Goal: Task Accomplishment & Management: Manage account settings

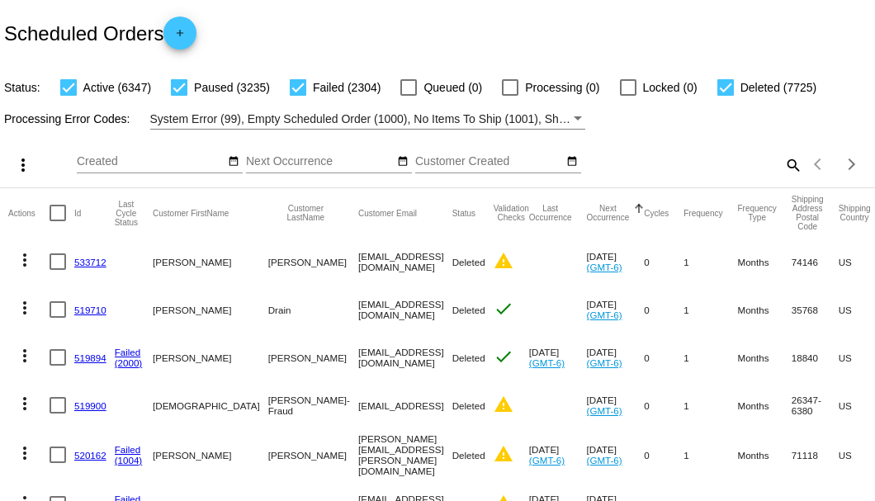
click at [783, 177] on mat-icon "search" at bounding box center [793, 165] width 20 height 26
click at [782, 168] on input "Search" at bounding box center [693, 161] width 218 height 13
click at [783, 177] on mat-icon "search" at bounding box center [793, 165] width 20 height 26
click at [776, 168] on input "Search" at bounding box center [693, 161] width 218 height 13
paste input "genyhus@charter.net"
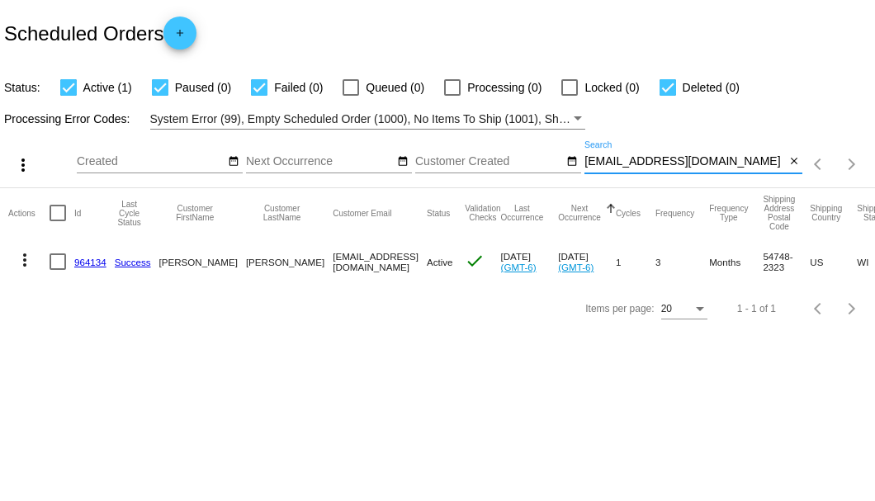
type input "genyhus@charter.net"
click at [56, 261] on div at bounding box center [58, 261] width 17 height 17
click at [57, 270] on input "checkbox" at bounding box center [57, 270] width 1 height 1
checkbox input "true"
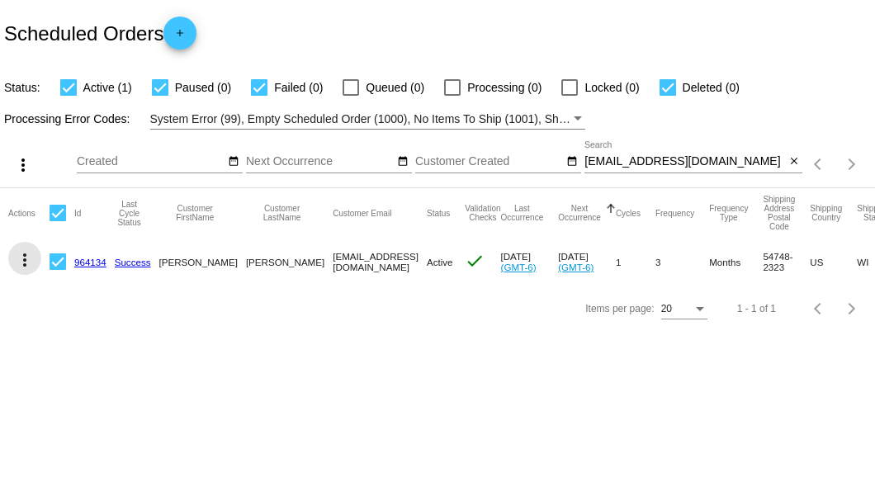
click at [31, 258] on mat-icon "more_vert" at bounding box center [25, 260] width 20 height 20
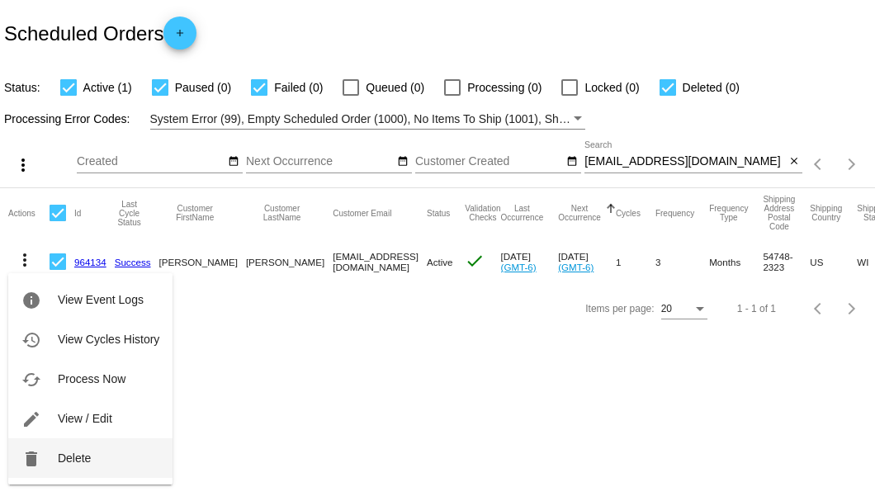
click at [74, 459] on span "Delete" at bounding box center [74, 458] width 33 height 13
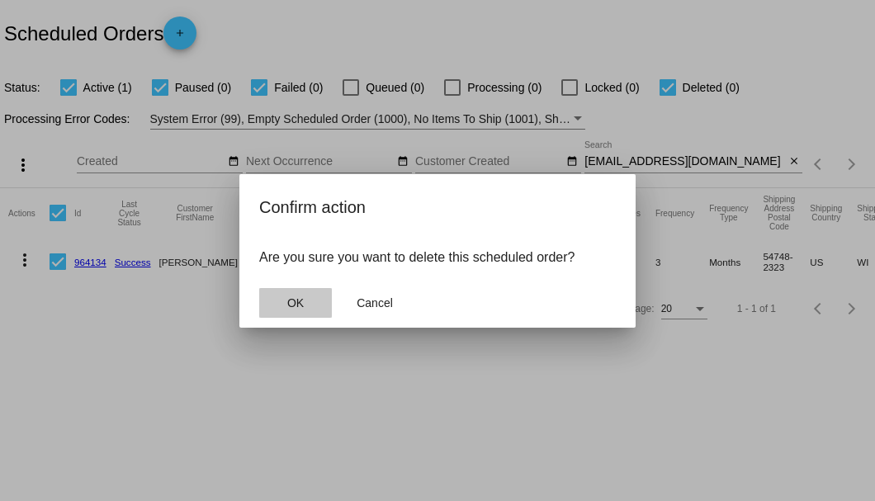
click at [304, 310] on button "OK" at bounding box center [295, 303] width 73 height 30
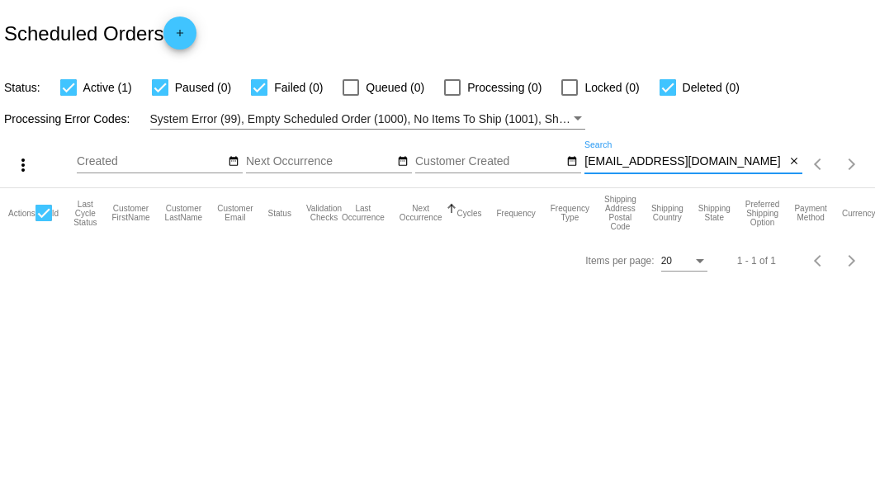
click at [783, 163] on input "genyhus@charter.net" at bounding box center [684, 161] width 201 height 13
type input "genyhus@charter.net"
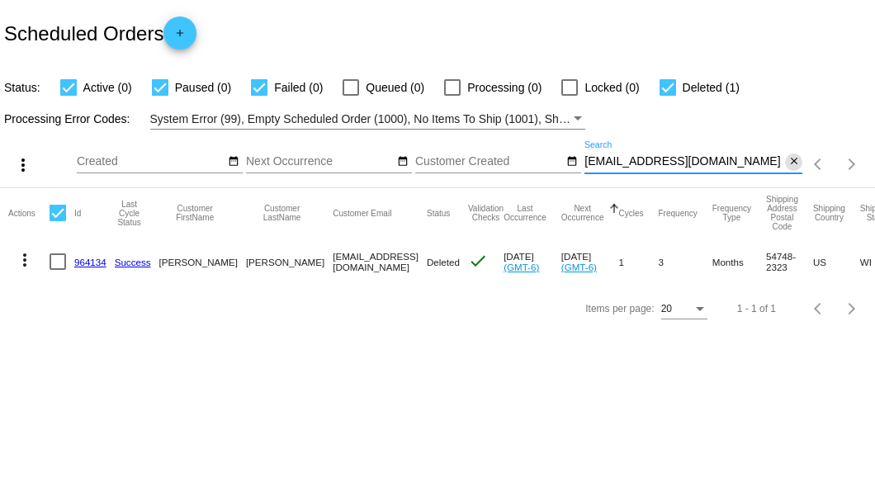
click at [791, 164] on mat-icon "close" at bounding box center [794, 161] width 12 height 13
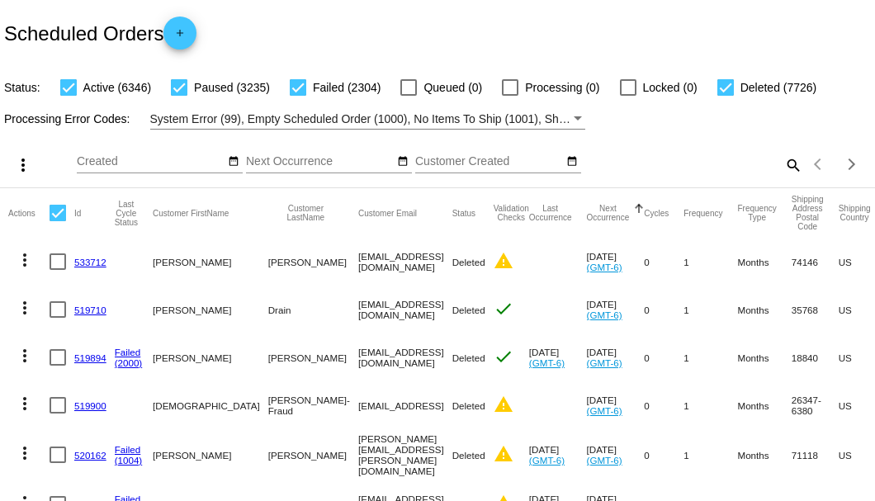
click at [783, 177] on mat-icon "search" at bounding box center [793, 165] width 20 height 26
click at [779, 168] on input "Search" at bounding box center [693, 161] width 218 height 13
paste input "jah57@duck.com"
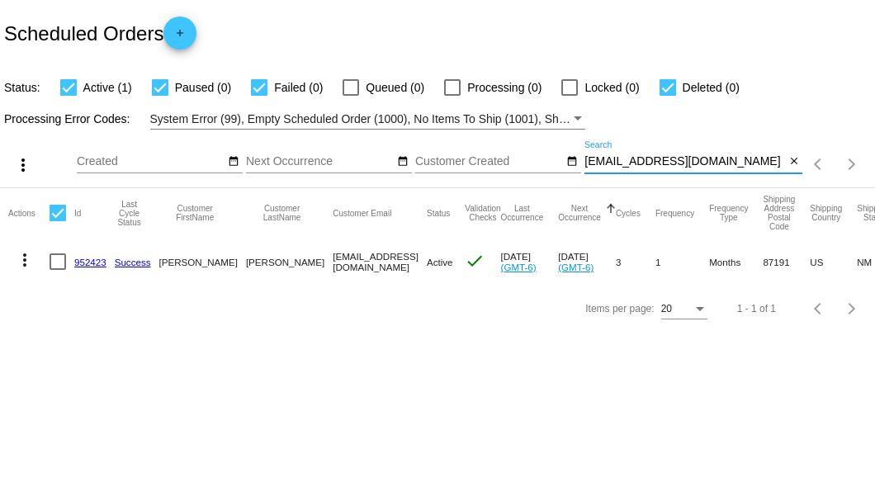
type input "jah57@duck.com"
click at [58, 264] on div at bounding box center [58, 261] width 17 height 17
click at [58, 270] on input "checkbox" at bounding box center [57, 270] width 1 height 1
checkbox input "true"
click at [31, 263] on mat-icon "more_vert" at bounding box center [25, 260] width 20 height 20
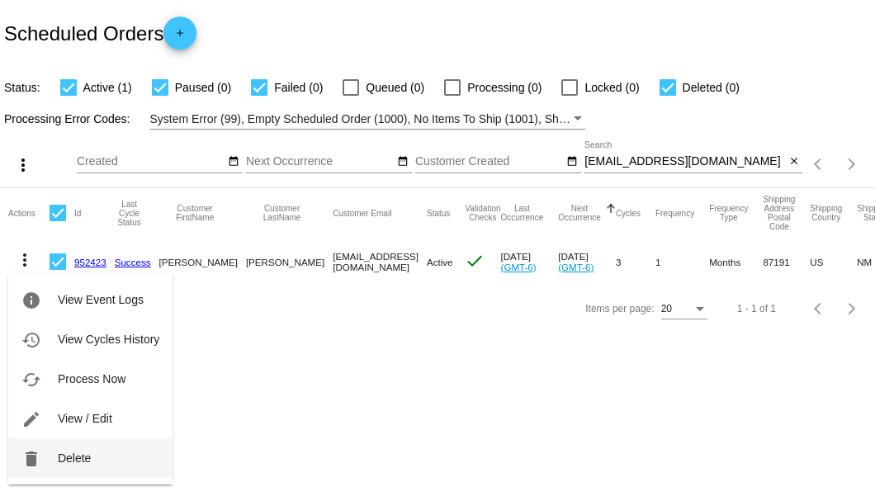
click at [69, 462] on span "Delete" at bounding box center [74, 458] width 33 height 13
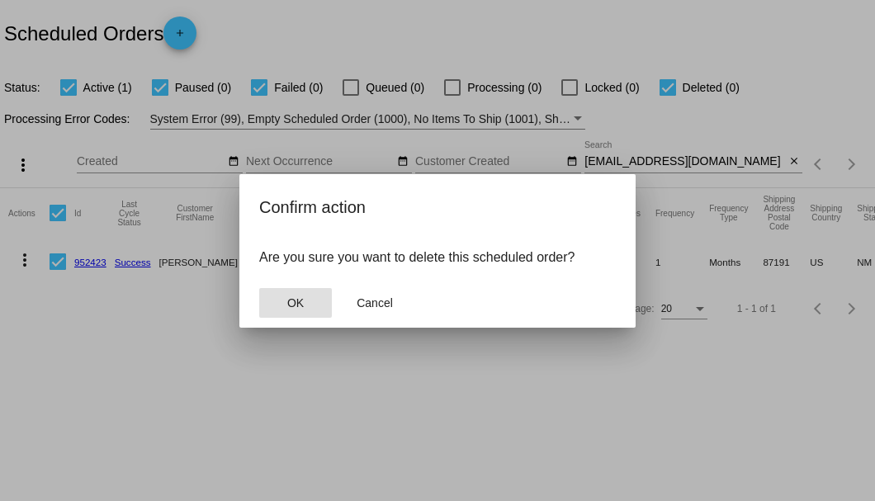
click at [301, 307] on span "OK" at bounding box center [295, 302] width 17 height 13
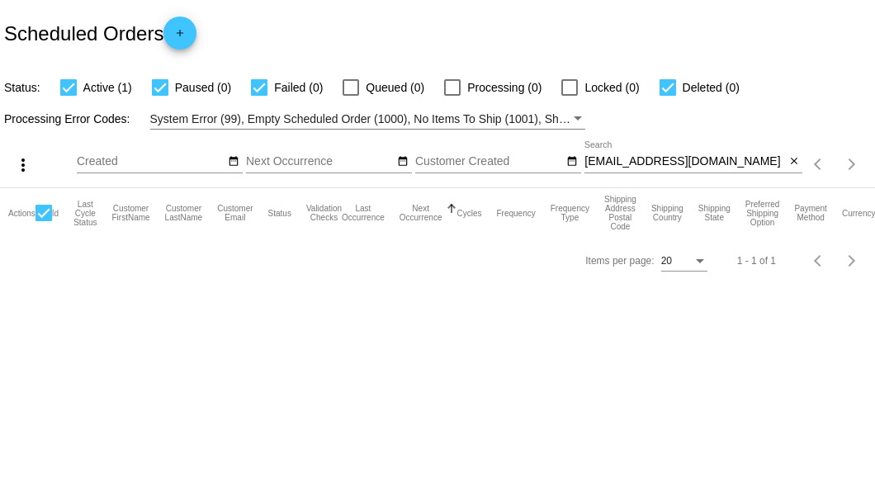
click at [680, 157] on input "jah57@duck.com" at bounding box center [684, 161] width 201 height 13
type input "jah57@duck.com"
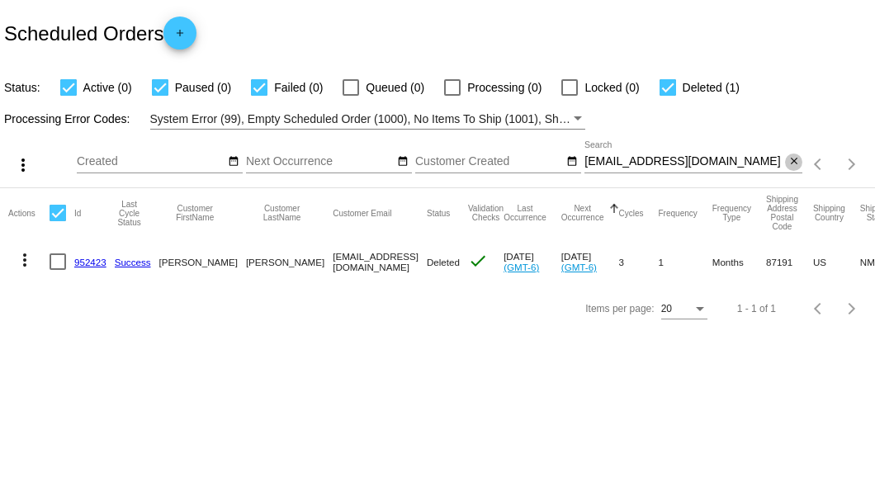
click at [796, 168] on mat-icon "close" at bounding box center [794, 161] width 12 height 13
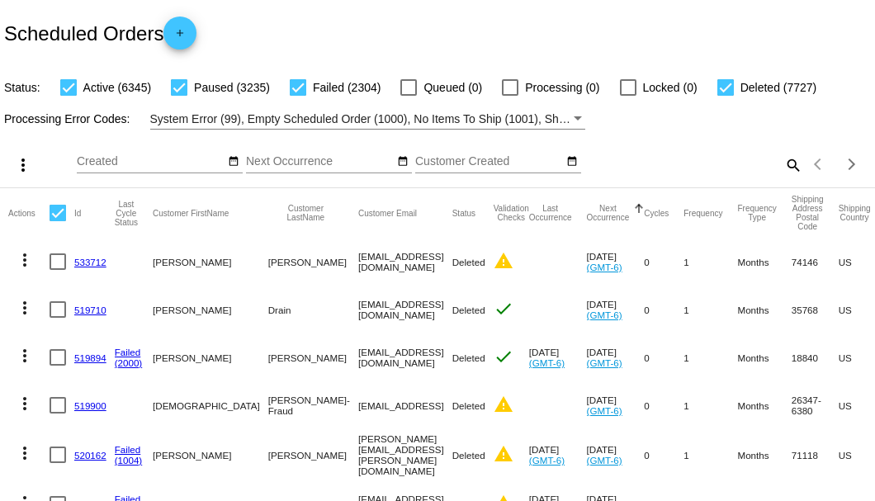
click at [783, 177] on mat-icon "search" at bounding box center [793, 165] width 20 height 26
click at [783, 168] on input "Search" at bounding box center [693, 161] width 218 height 13
paste input "Kevin.sillasen@Gmail.com"
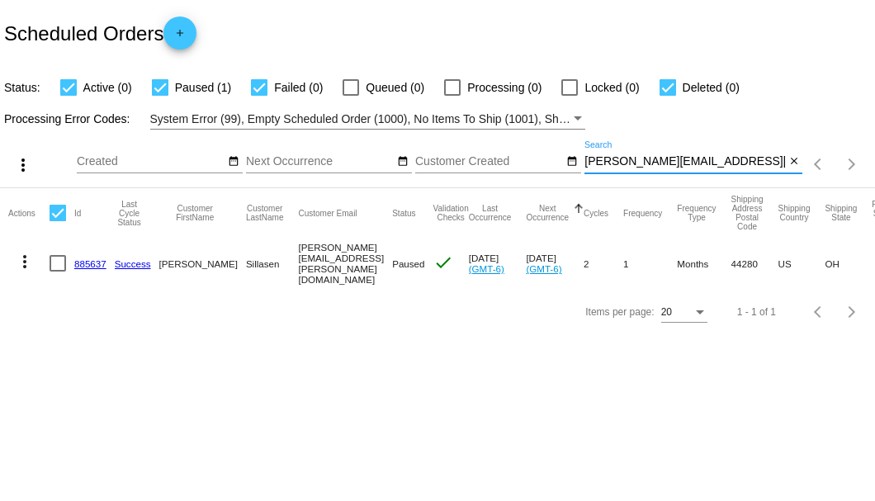
type input "Kevin.sillasen@Gmail.com"
drag, startPoint x: 265, startPoint y: 258, endPoint x: 376, endPoint y: 258, distance: 110.6
click at [376, 258] on mat-cell "Kevin.sillasen@Gmail.com" at bounding box center [345, 263] width 94 height 51
copy mat-cell "Kevin.sillasen@Gmail.com"
click at [78, 263] on link "885637" at bounding box center [90, 263] width 32 height 11
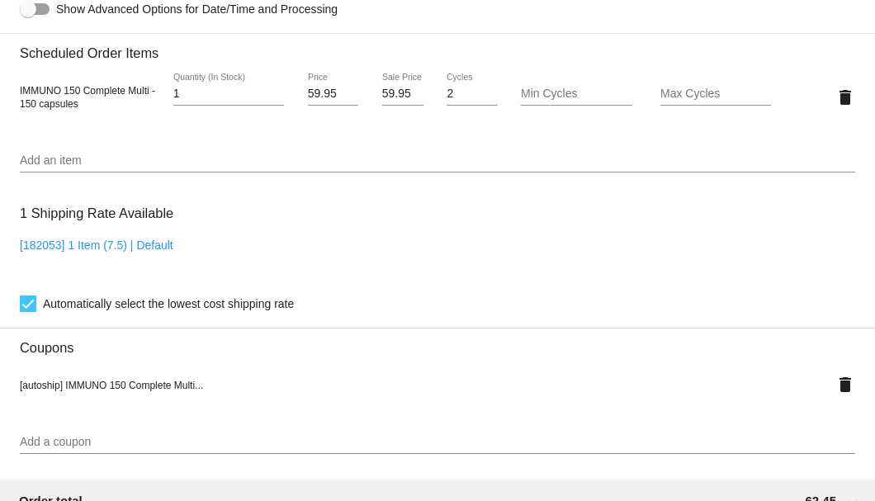
scroll to position [933, 0]
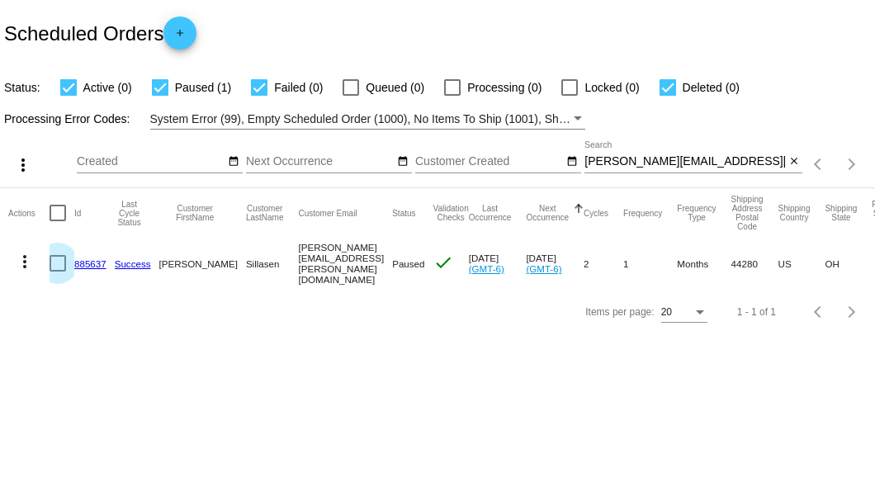
click at [59, 259] on div at bounding box center [58, 263] width 17 height 17
click at [58, 272] on input "checkbox" at bounding box center [57, 272] width 1 height 1
checkbox input "true"
click at [26, 258] on mat-icon "more_vert" at bounding box center [25, 262] width 20 height 20
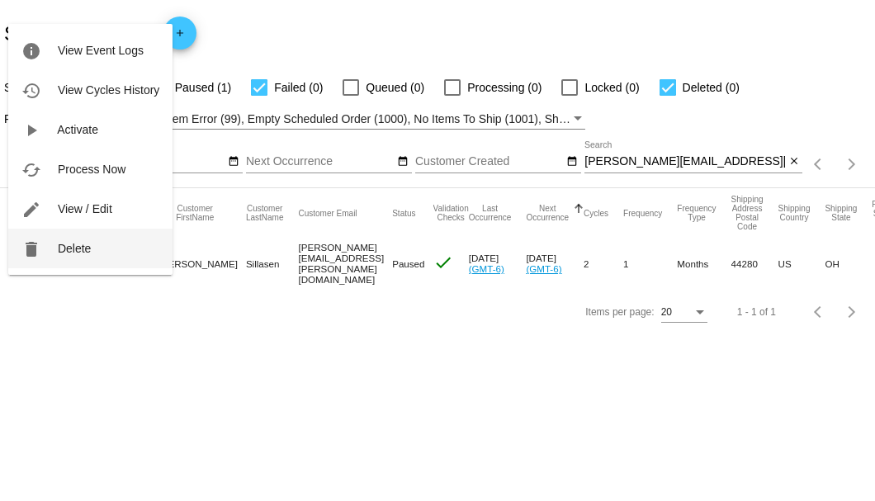
click at [68, 248] on span "Delete" at bounding box center [74, 248] width 33 height 13
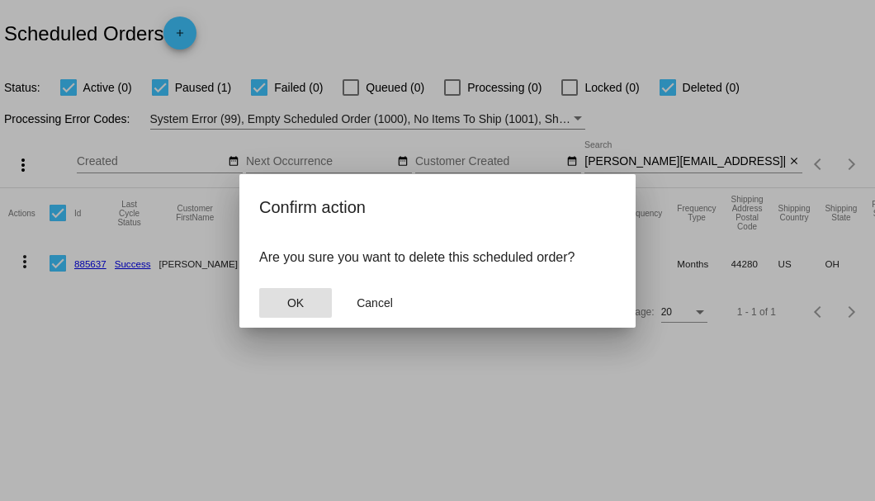
click at [319, 304] on button "OK" at bounding box center [295, 303] width 73 height 30
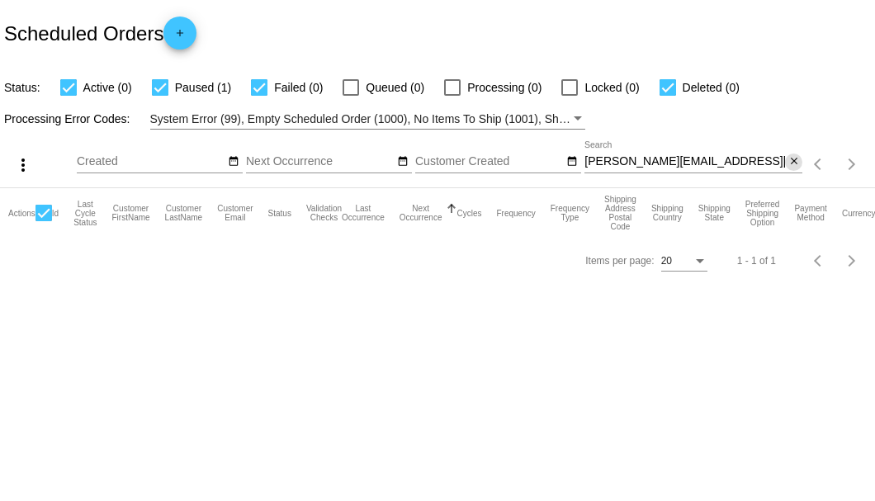
click at [790, 160] on mat-icon "close" at bounding box center [794, 161] width 12 height 13
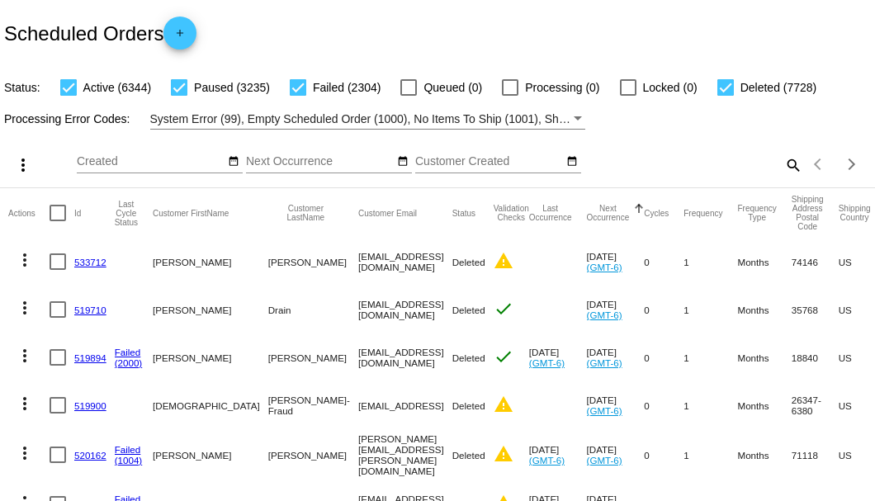
click at [789, 177] on mat-icon "search" at bounding box center [793, 165] width 20 height 26
click at [789, 168] on input "Search" at bounding box center [693, 161] width 218 height 13
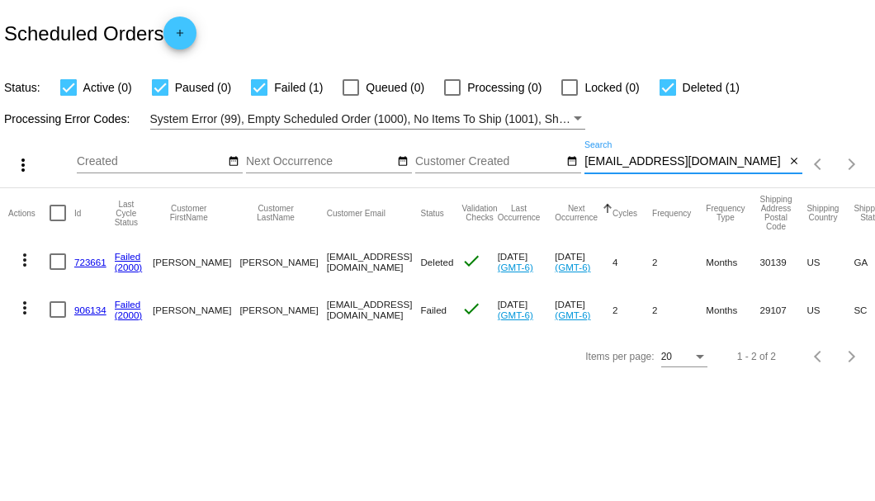
type input "[EMAIL_ADDRESS][DOMAIN_NAME]"
click at [102, 310] on link "906134" at bounding box center [90, 310] width 32 height 11
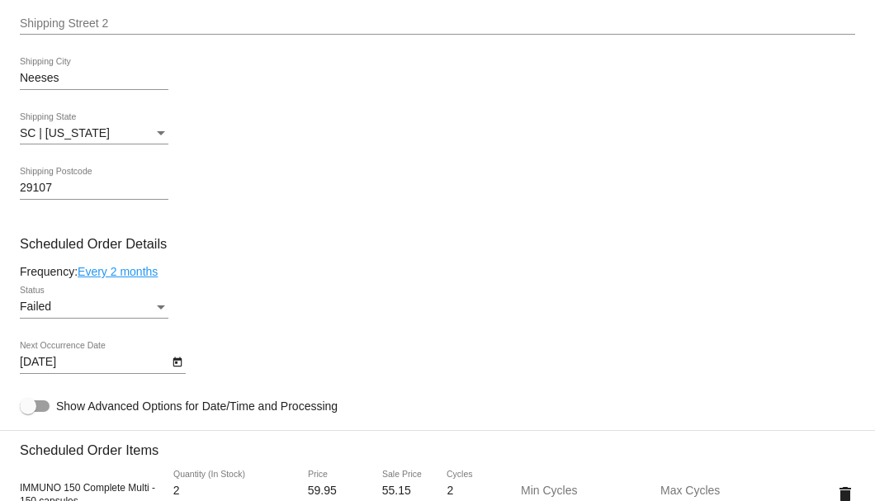
scroll to position [1045, 0]
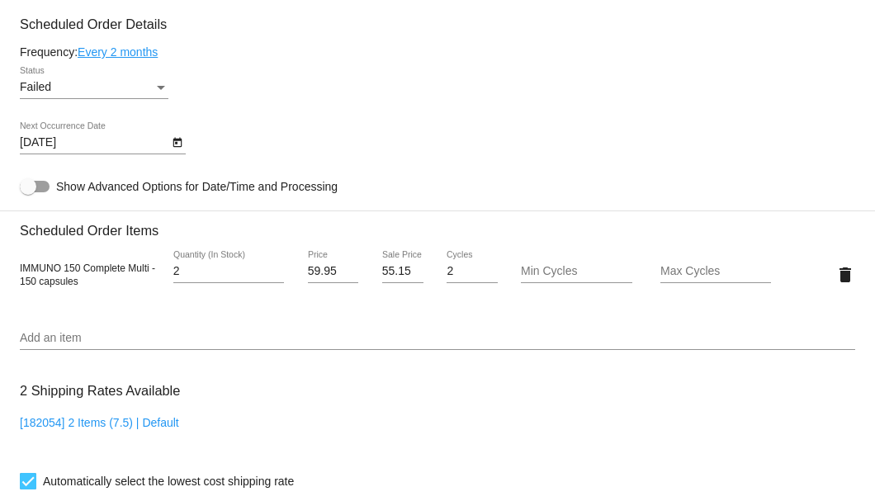
click at [159, 86] on div "Status" at bounding box center [161, 88] width 8 height 4
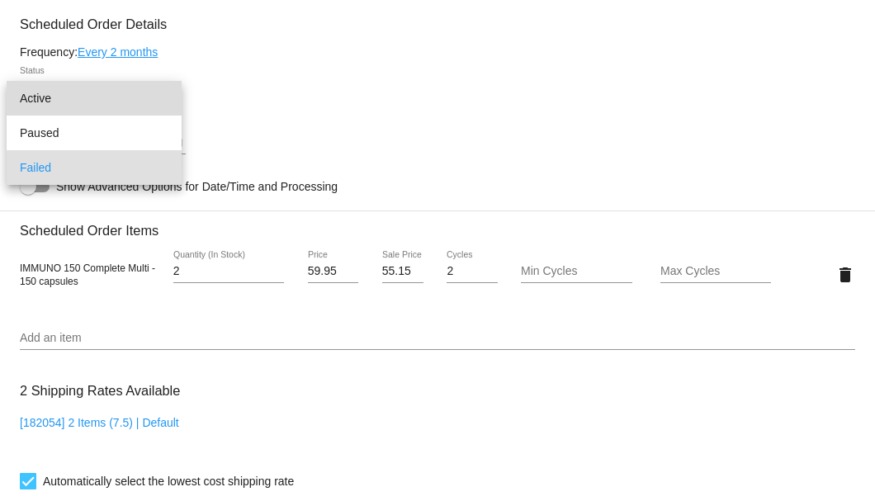
click at [107, 103] on span "Active" at bounding box center [94, 98] width 149 height 35
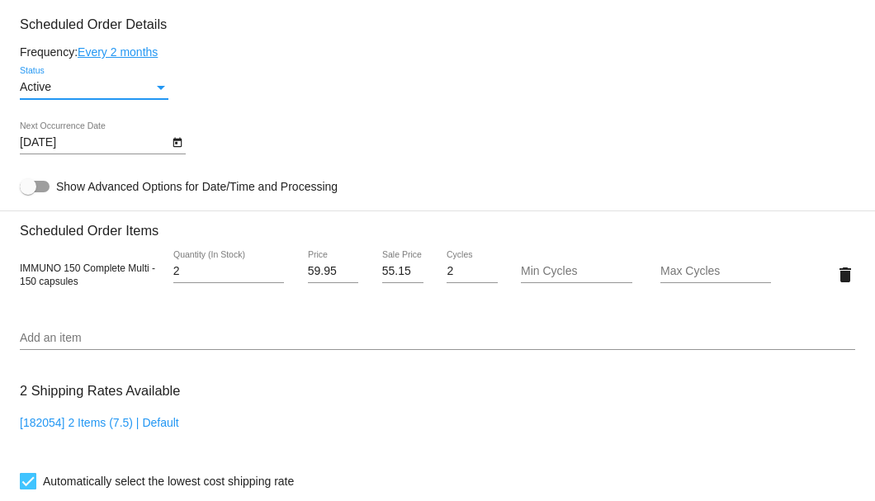
click at [179, 145] on icon "Open calendar" at bounding box center [178, 143] width 12 height 20
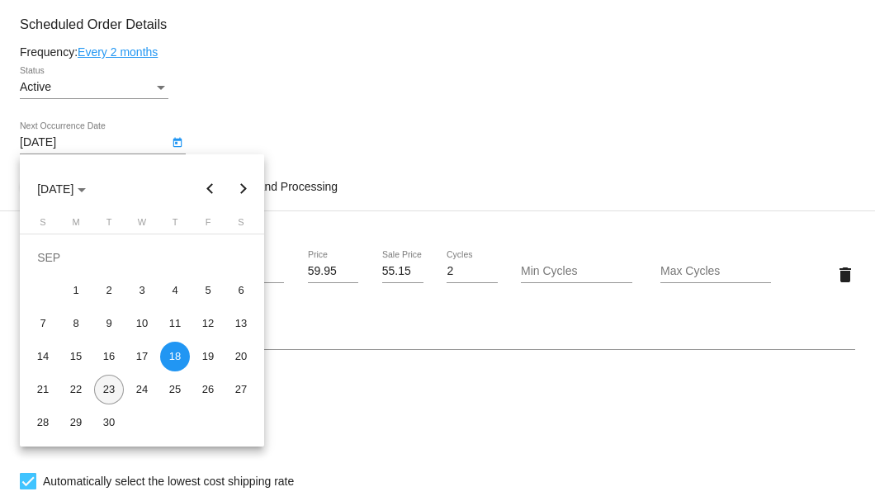
click at [120, 391] on div "23" at bounding box center [109, 390] width 30 height 30
type input "[DATE]"
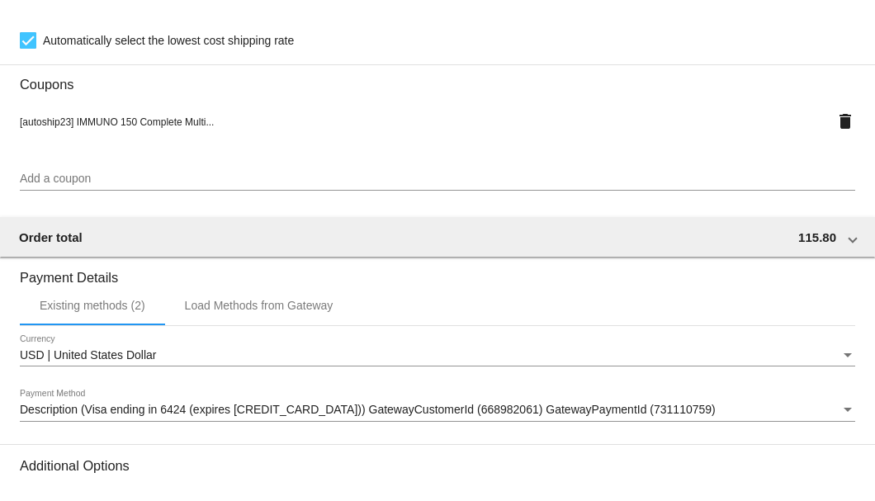
scroll to position [1663, 0]
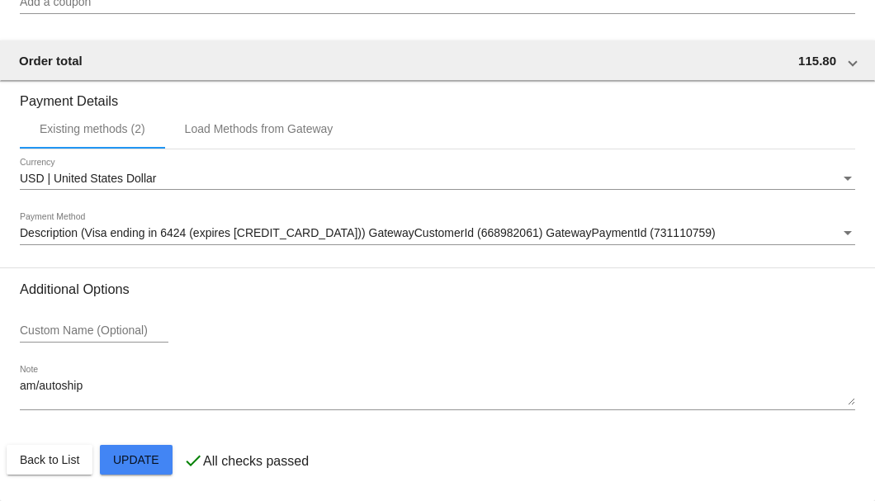
click at [128, 477] on mat-card-actions "Back to List Update" at bounding box center [438, 459] width 862 height 43
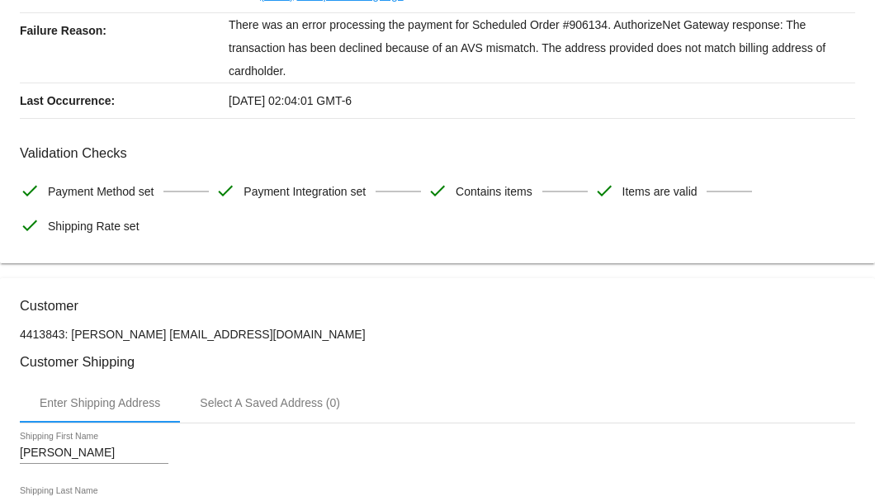
scroll to position [0, 0]
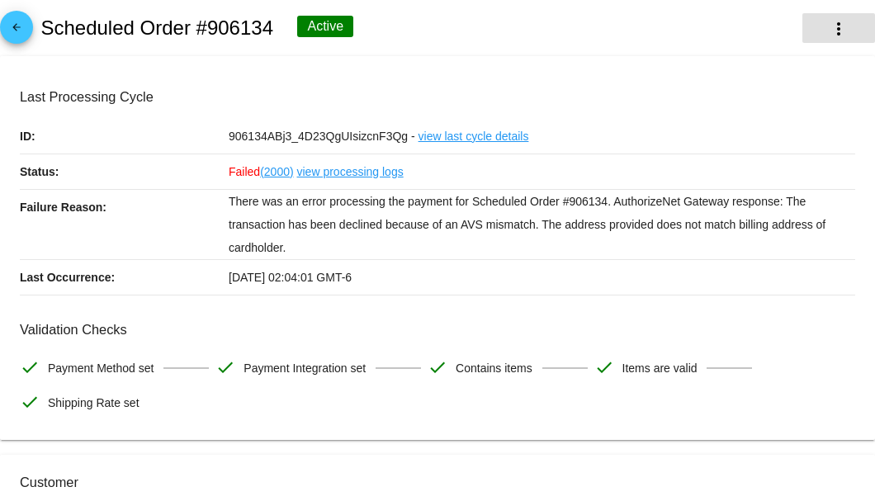
click at [829, 20] on mat-icon "more_vert" at bounding box center [839, 29] width 20 height 20
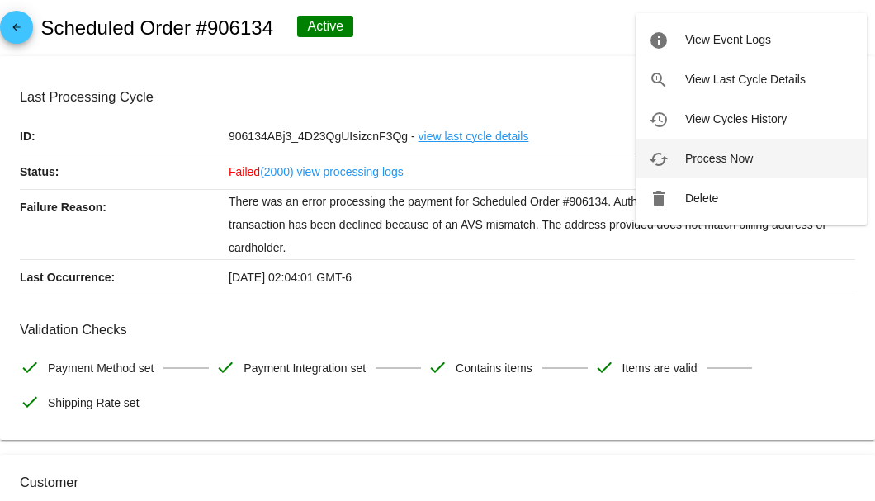
click at [740, 159] on span "Process Now" at bounding box center [719, 158] width 68 height 13
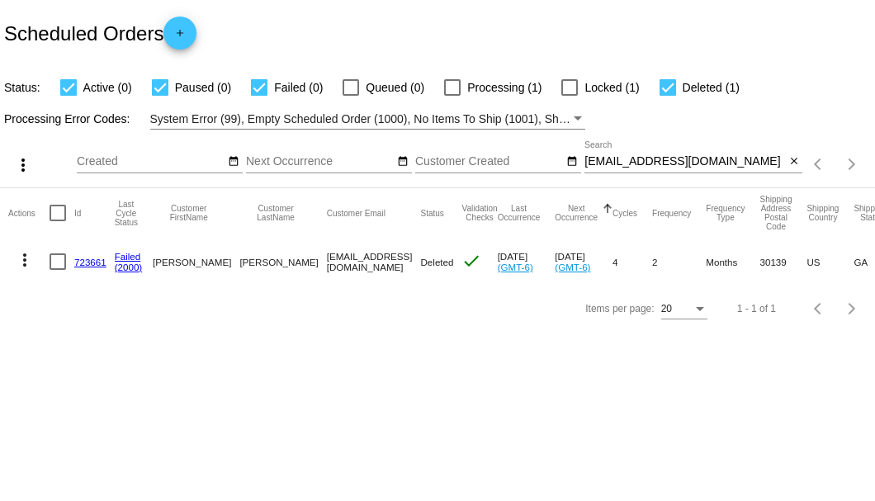
click at [781, 162] on input "[EMAIL_ADDRESS][DOMAIN_NAME]" at bounding box center [684, 161] width 201 height 13
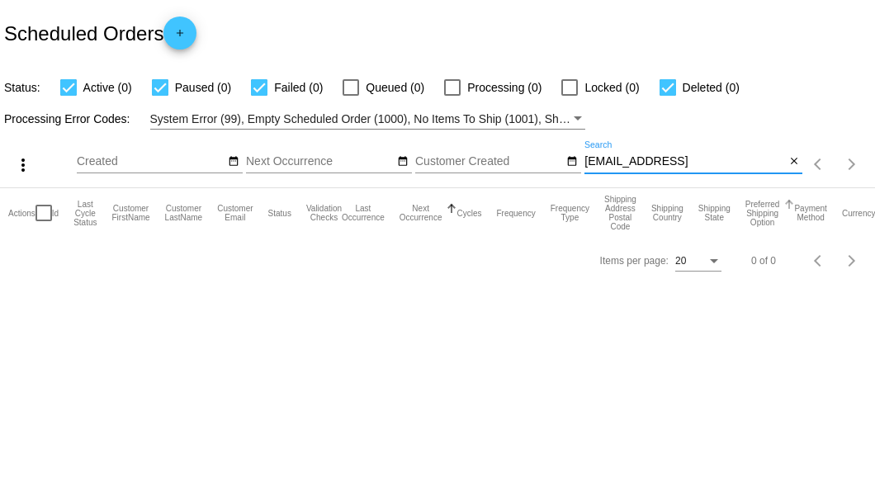
type input "[EMAIL_ADDRESS][DOMAIN_NAME]"
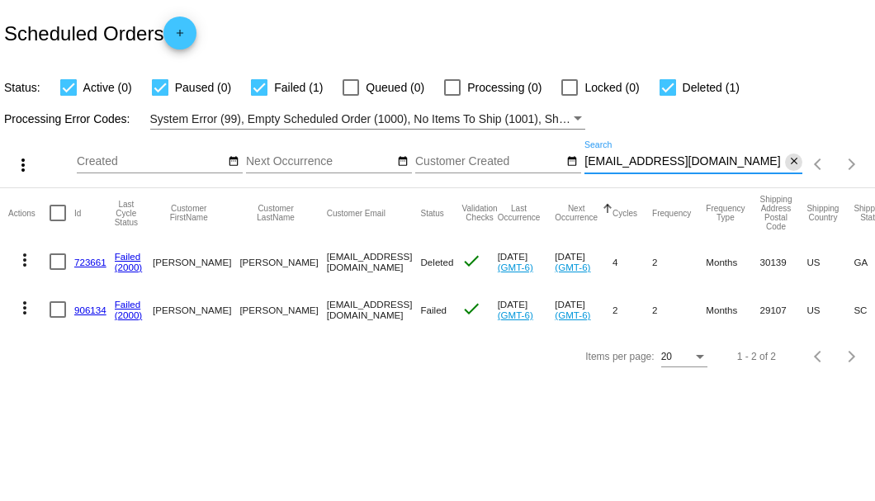
click at [793, 160] on mat-icon "close" at bounding box center [794, 161] width 12 height 13
click at [793, 160] on mat-icon "search" at bounding box center [793, 165] width 20 height 26
click at [793, 160] on input "Search" at bounding box center [693, 161] width 218 height 13
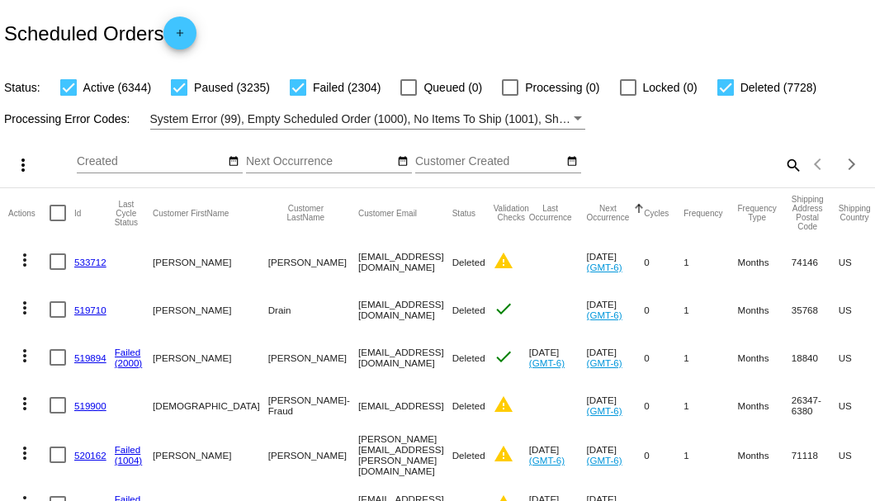
click at [784, 177] on mat-icon "search" at bounding box center [793, 165] width 20 height 26
click at [784, 168] on input "Search" at bounding box center [693, 161] width 218 height 13
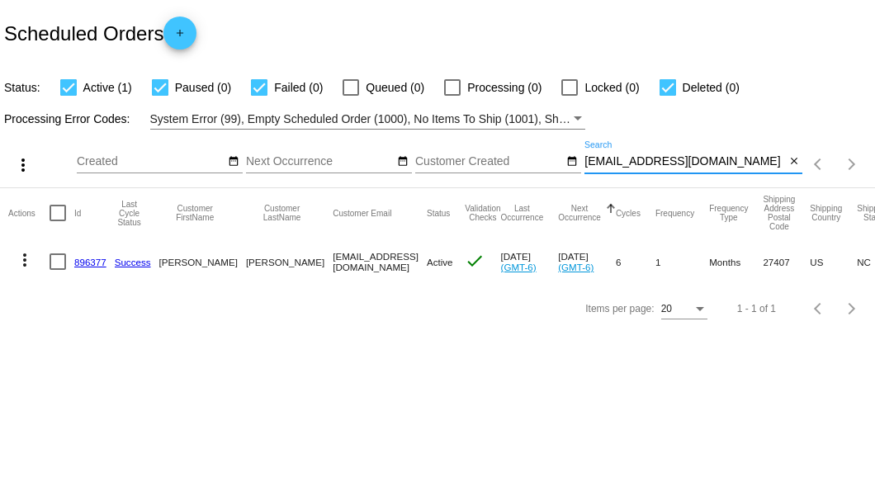
type input "brdr1973@gmail.com"
click at [92, 257] on link "896377" at bounding box center [90, 262] width 32 height 11
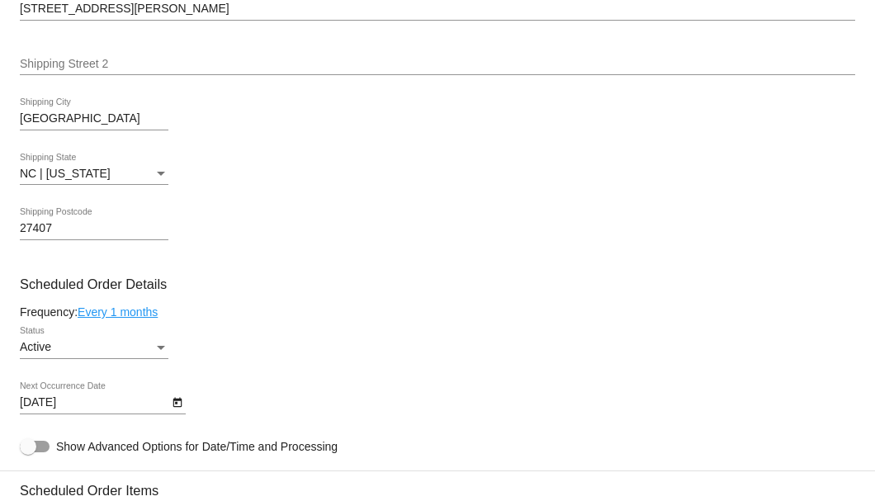
scroll to position [880, 0]
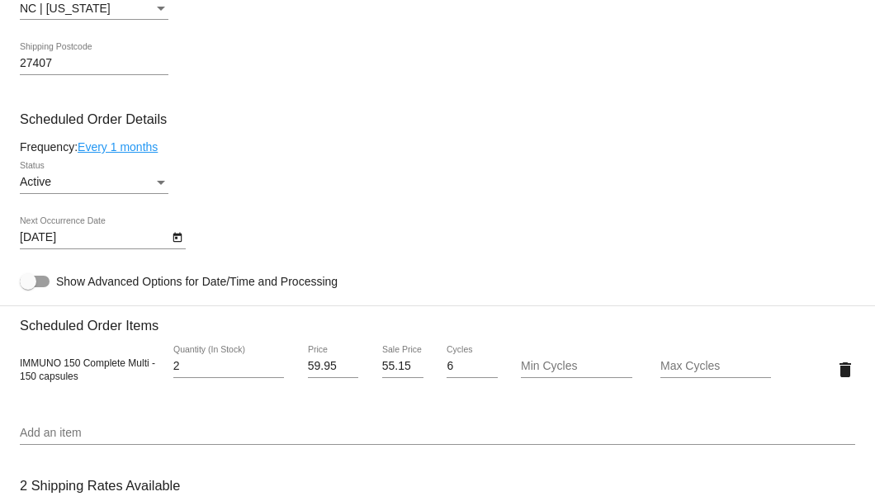
click at [178, 237] on icon "Open calendar" at bounding box center [178, 238] width 12 height 20
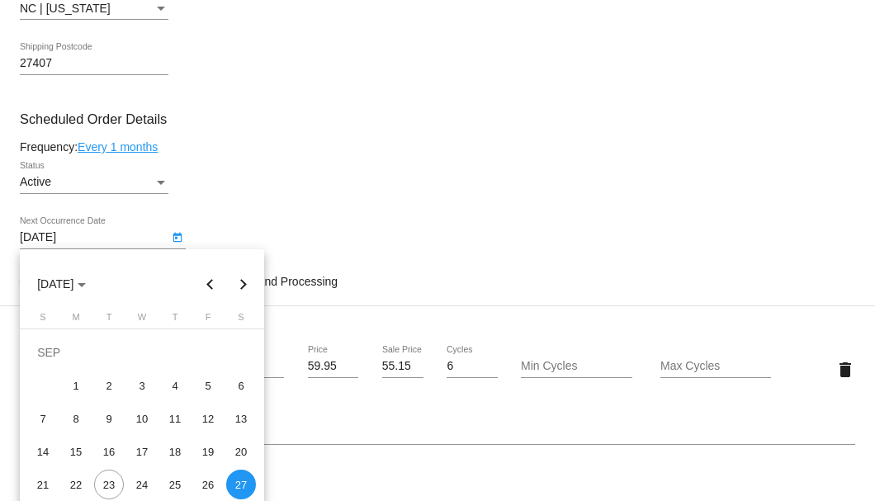
click at [241, 277] on button "Next month" at bounding box center [243, 283] width 33 height 33
click at [71, 485] on div "27" at bounding box center [76, 485] width 30 height 30
type input "10/27/2025"
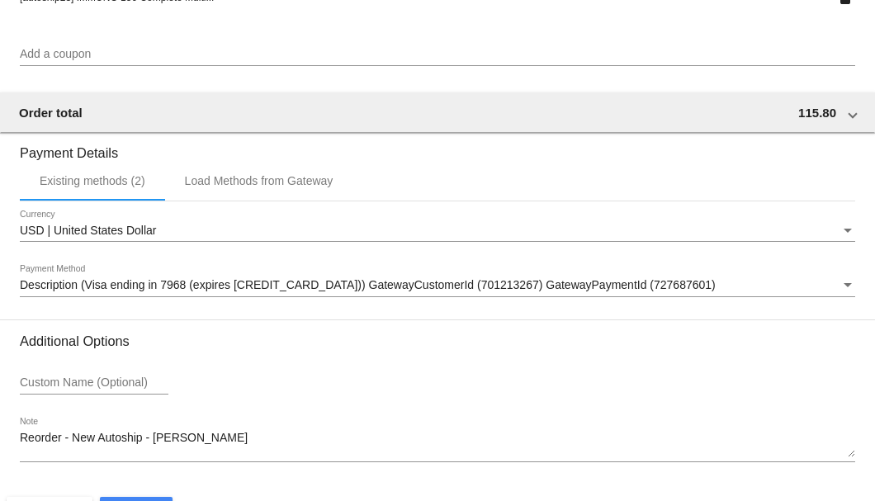
scroll to position [1593, 0]
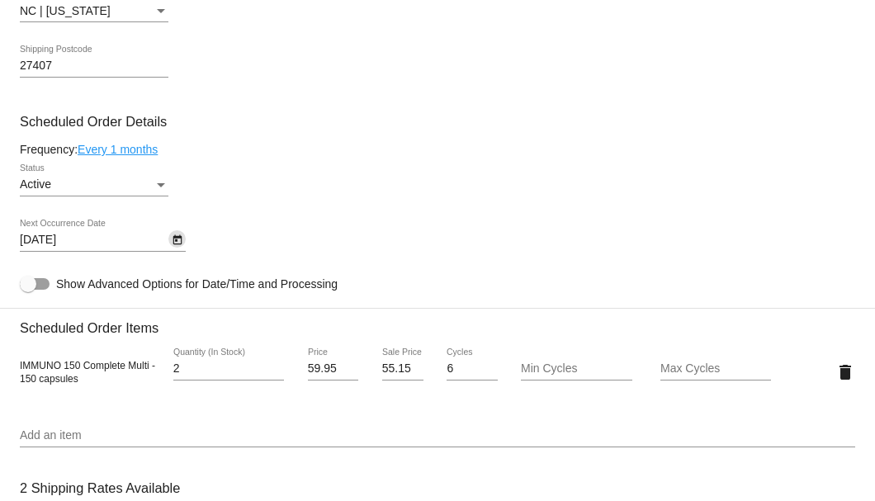
scroll to position [712, 0]
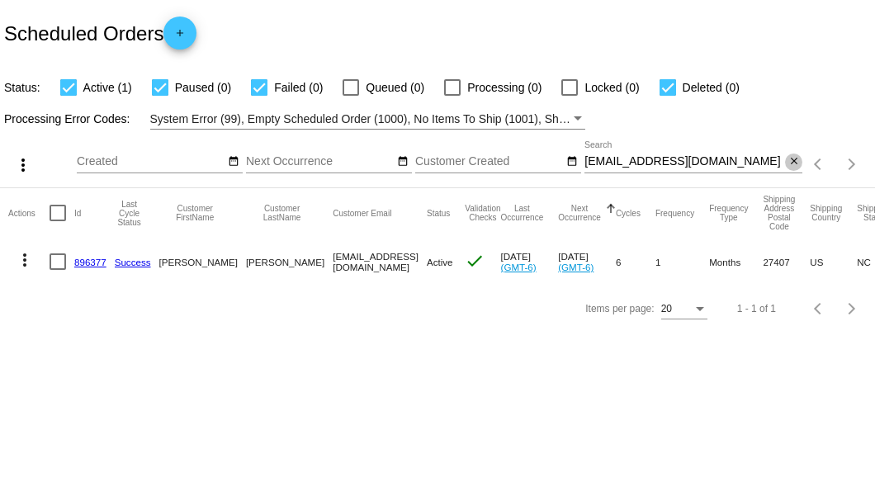
click at [789, 163] on mat-icon "close" at bounding box center [794, 161] width 12 height 13
